Goal: Information Seeking & Learning: Compare options

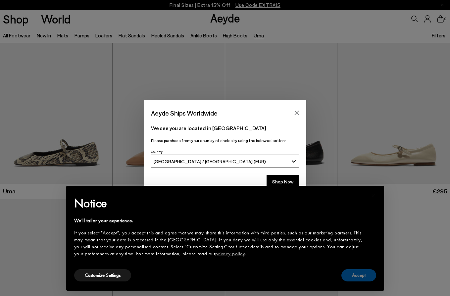
click at [357, 274] on button "Accept" at bounding box center [358, 275] width 35 height 12
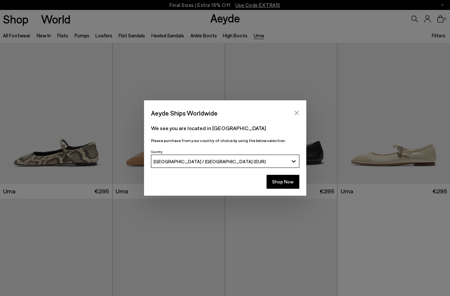
click at [295, 114] on icon "Close" at bounding box center [296, 113] width 4 height 4
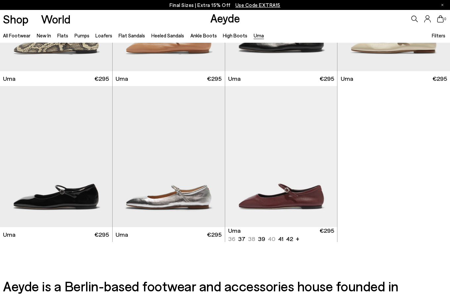
scroll to position [111, 0]
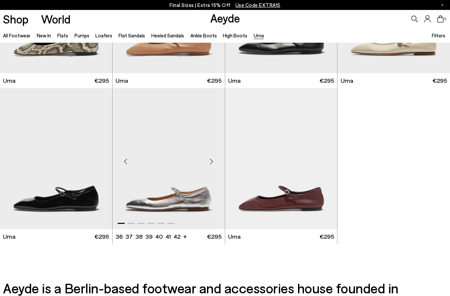
click at [180, 130] on img "1 / 6" at bounding box center [169, 158] width 112 height 141
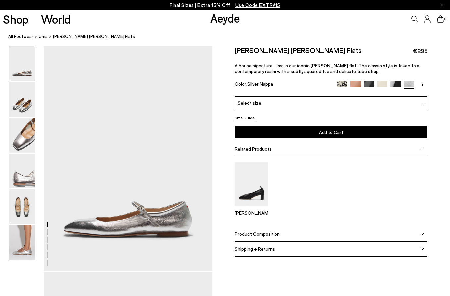
click at [27, 242] on img at bounding box center [22, 242] width 26 height 35
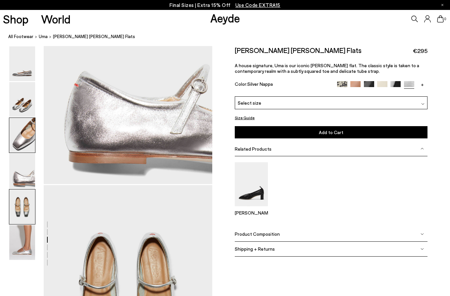
click at [27, 208] on img at bounding box center [22, 206] width 26 height 35
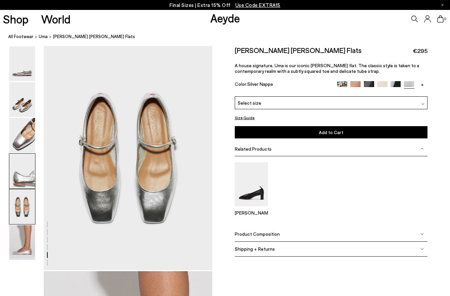
click at [24, 174] on img at bounding box center [22, 171] width 26 height 35
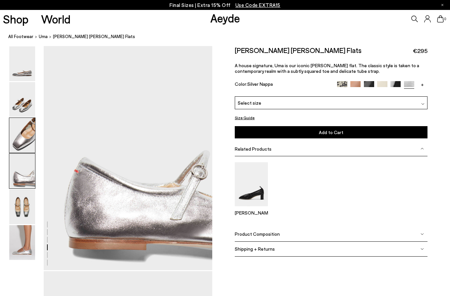
click at [23, 140] on img at bounding box center [22, 135] width 26 height 35
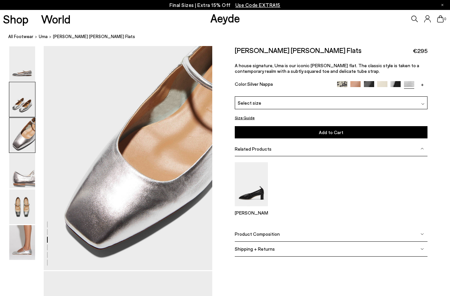
click at [18, 95] on img at bounding box center [22, 99] width 26 height 35
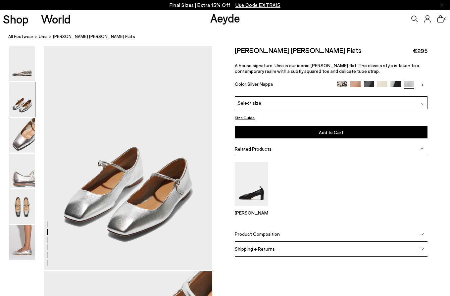
scroll to position [226, 0]
click at [279, 102] on div "Select size" at bounding box center [331, 102] width 193 height 13
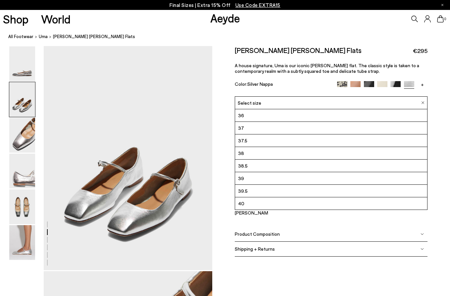
click at [290, 86] on div "Color: Silver Nappa" at bounding box center [283, 85] width 96 height 8
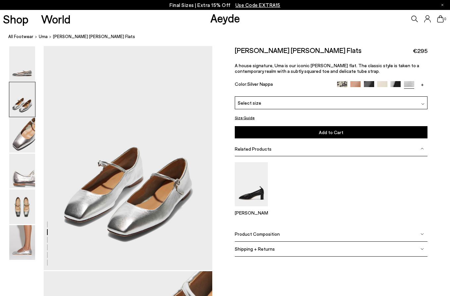
click at [346, 84] on img at bounding box center [342, 86] width 10 height 10
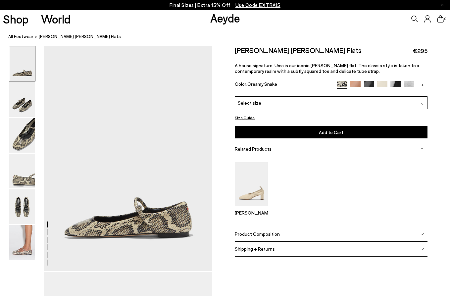
click at [302, 98] on div "Select size" at bounding box center [331, 102] width 193 height 13
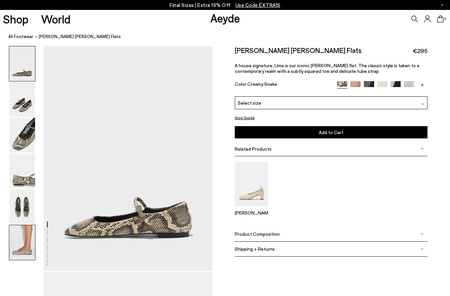
click at [21, 254] on img at bounding box center [22, 242] width 26 height 35
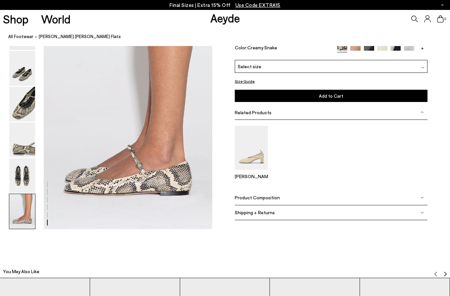
scroll to position [1175, 0]
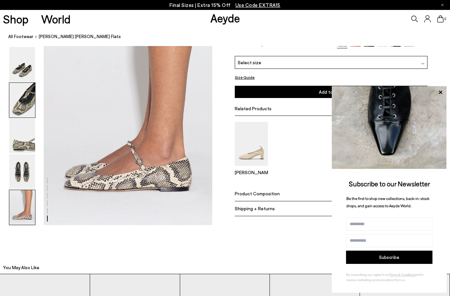
click at [25, 116] on img at bounding box center [22, 100] width 26 height 35
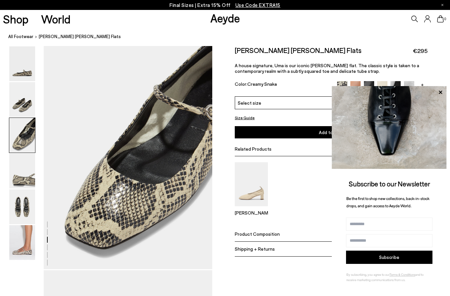
scroll to position [452, 0]
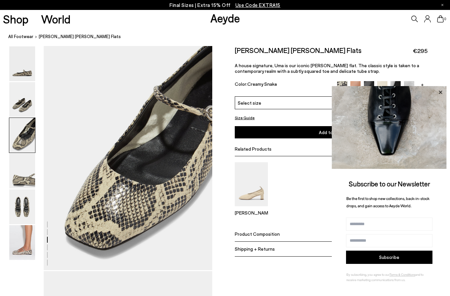
click at [438, 92] on icon at bounding box center [440, 92] width 9 height 9
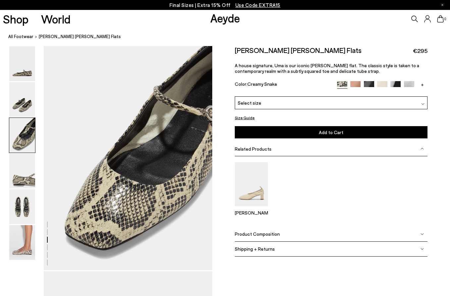
click at [357, 85] on img at bounding box center [355, 86] width 10 height 10
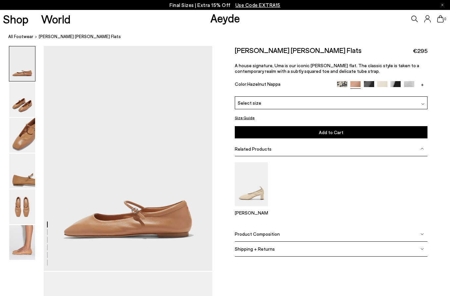
click at [331, 102] on div "Select size" at bounding box center [331, 102] width 193 height 13
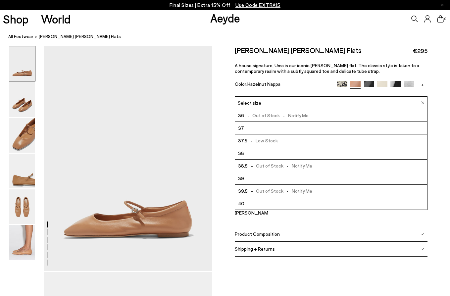
click at [351, 46] on nav "All Footwear Uma Mary-Jane Flats" at bounding box center [229, 37] width 442 height 18
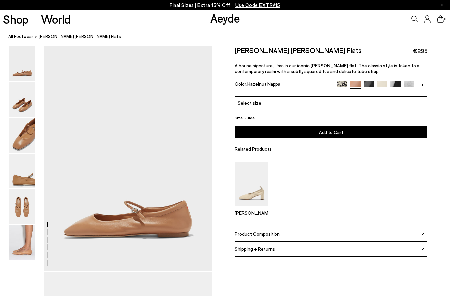
click at [371, 84] on img at bounding box center [369, 86] width 10 height 10
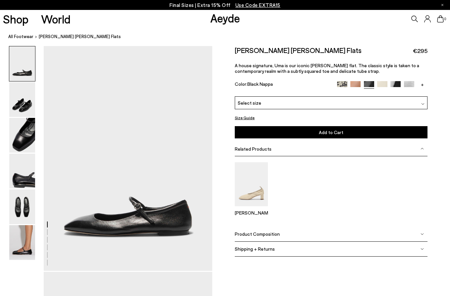
click at [331, 107] on div "Select size" at bounding box center [331, 102] width 193 height 13
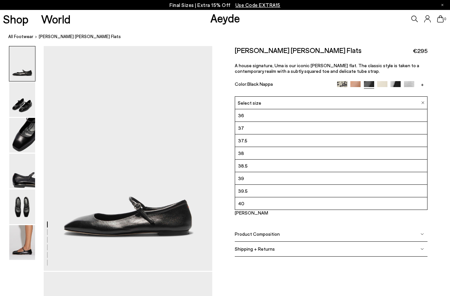
click at [344, 48] on div "Uma Mary-Jane Flats €295" at bounding box center [331, 50] width 193 height 9
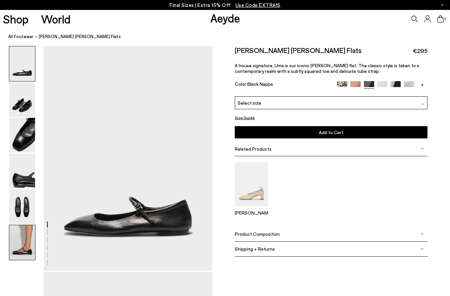
click at [26, 242] on img at bounding box center [22, 242] width 26 height 35
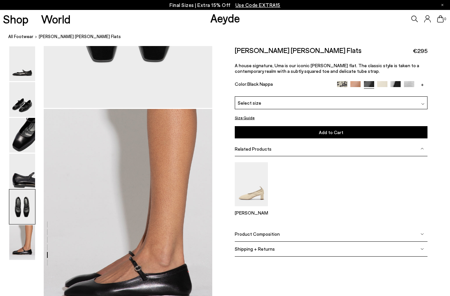
scroll to position [956, 0]
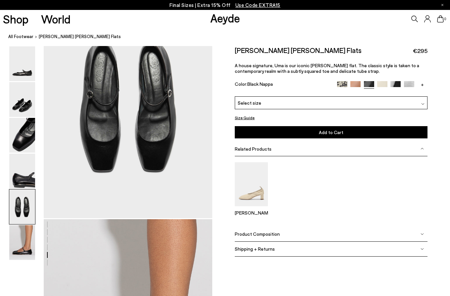
click at [381, 86] on img at bounding box center [382, 86] width 10 height 10
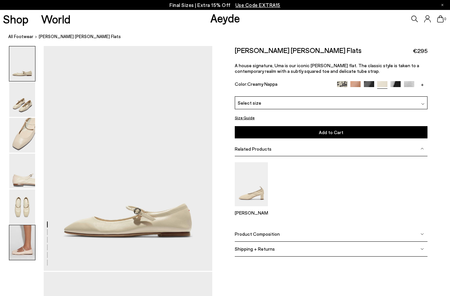
click at [23, 250] on img at bounding box center [22, 242] width 26 height 35
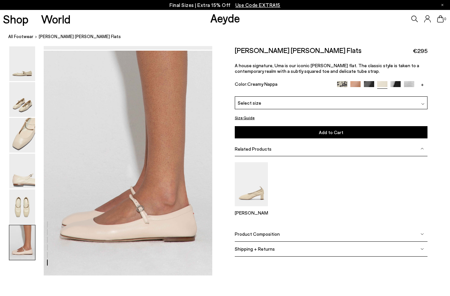
scroll to position [1123, 0]
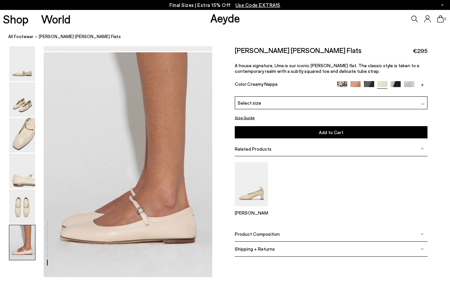
click at [261, 104] on div "Select size" at bounding box center [331, 102] width 193 height 13
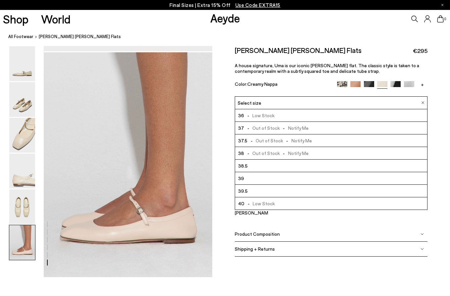
click at [397, 84] on img at bounding box center [395, 86] width 10 height 10
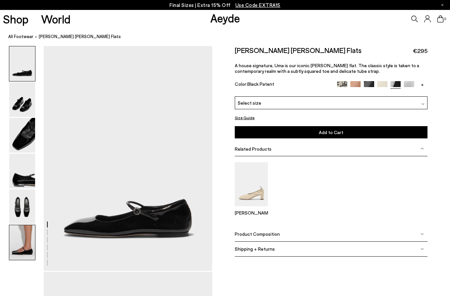
click at [25, 253] on img at bounding box center [22, 242] width 26 height 35
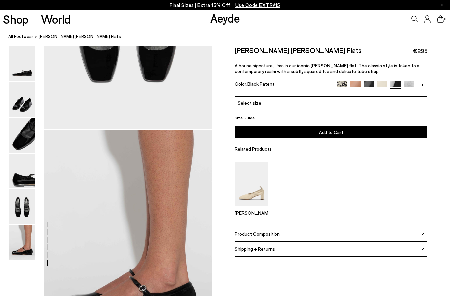
scroll to position [1040, 0]
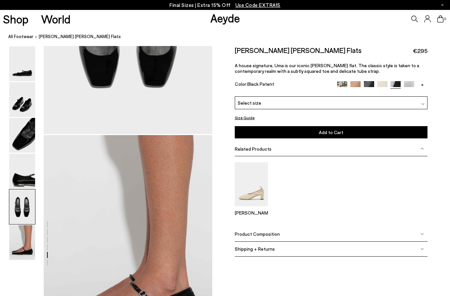
click at [410, 83] on img at bounding box center [409, 86] width 10 height 10
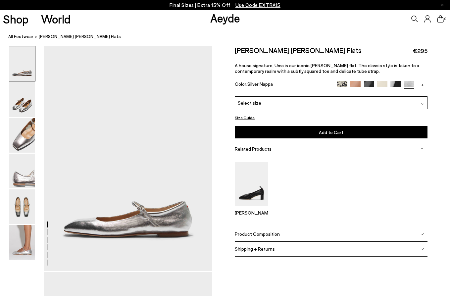
click at [377, 101] on div "Select size" at bounding box center [331, 102] width 193 height 13
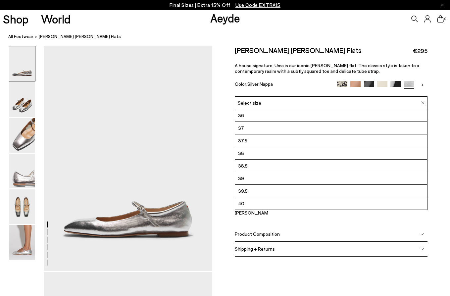
click at [377, 101] on div "Select size" at bounding box center [331, 102] width 193 height 13
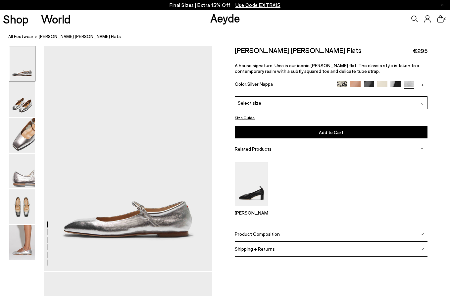
click at [422, 85] on link "+" at bounding box center [422, 84] width 10 height 6
click at [422, 85] on img at bounding box center [422, 86] width 10 height 10
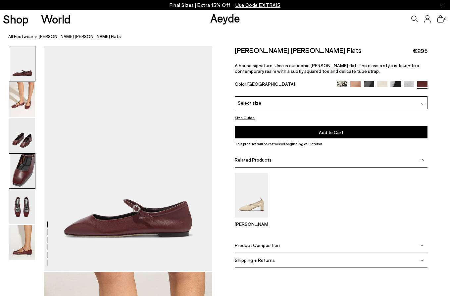
click at [29, 164] on img at bounding box center [22, 171] width 26 height 35
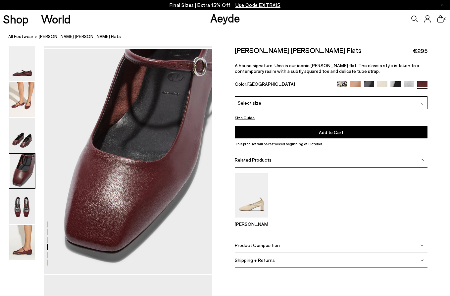
scroll to position [678, 0]
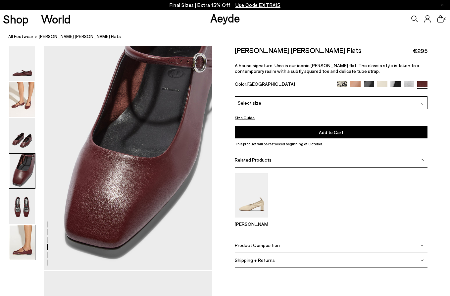
click at [18, 252] on img at bounding box center [22, 242] width 26 height 35
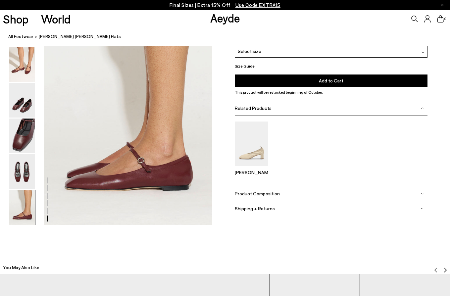
scroll to position [1175, 0]
click at [24, 183] on img at bounding box center [22, 171] width 26 height 35
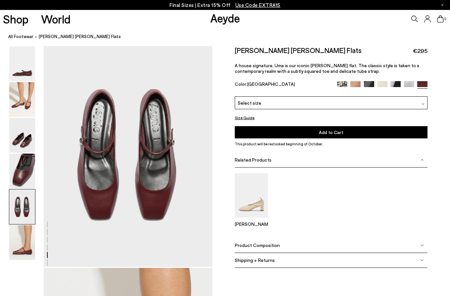
scroll to position [904, 0]
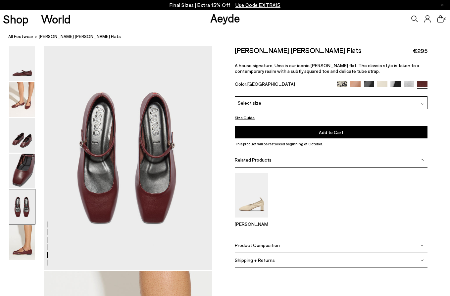
click at [251, 105] on span "Select size" at bounding box center [250, 102] width 24 height 7
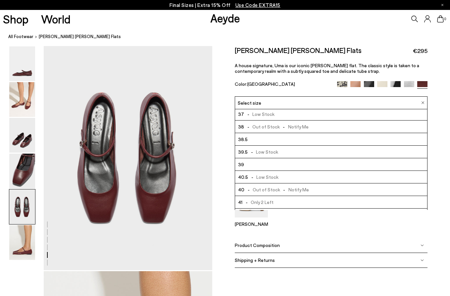
scroll to position [32, 0]
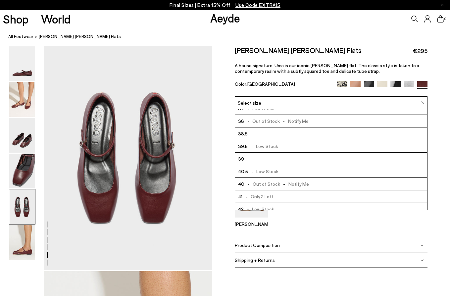
click at [329, 30] on nav "All Footwear Uma [PERSON_NAME] Flats" at bounding box center [229, 37] width 442 height 18
